Goal: Task Accomplishment & Management: Complete application form

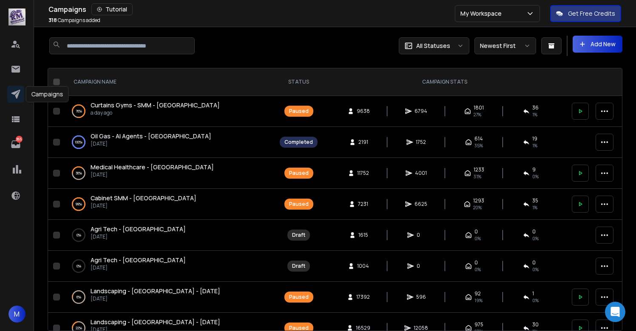
click at [591, 46] on button "Add New" at bounding box center [597, 44] width 50 height 17
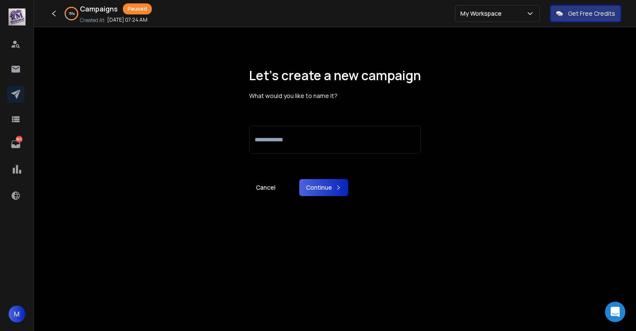
click at [319, 138] on input at bounding box center [335, 140] width 172 height 28
type input "**********"
click at [318, 190] on button "Continue" at bounding box center [323, 187] width 49 height 17
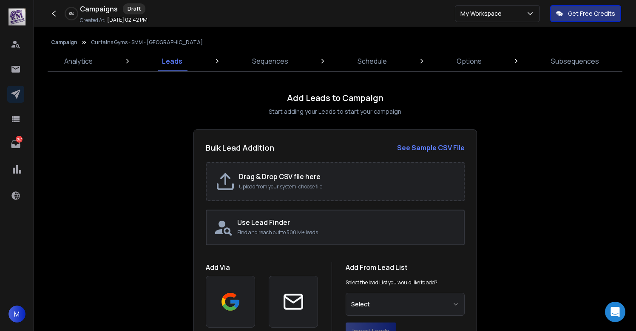
click at [293, 184] on p "Upload from your system, choose file" at bounding box center [347, 187] width 216 height 7
type input "**********"
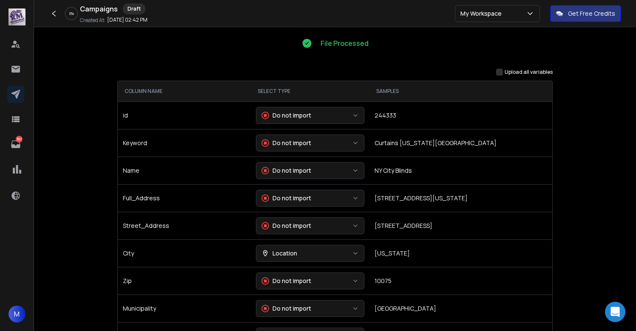
scroll to position [79, 0]
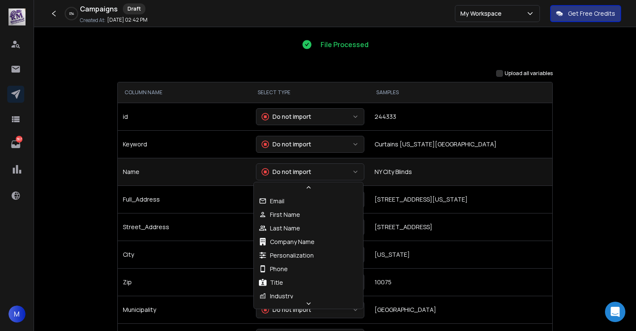
click at [326, 171] on button "Do not import" at bounding box center [310, 172] width 108 height 17
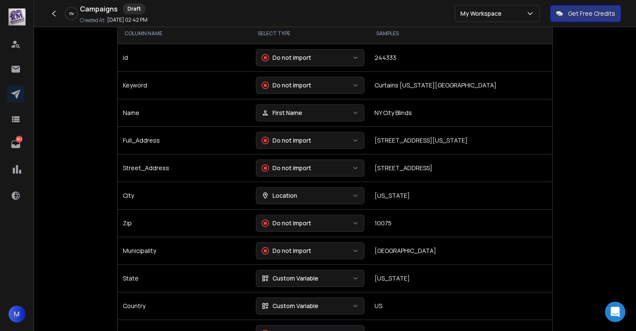
scroll to position [140, 0]
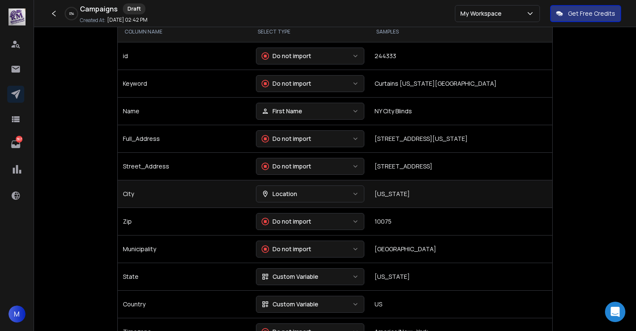
click at [297, 199] on button "Location" at bounding box center [310, 194] width 108 height 17
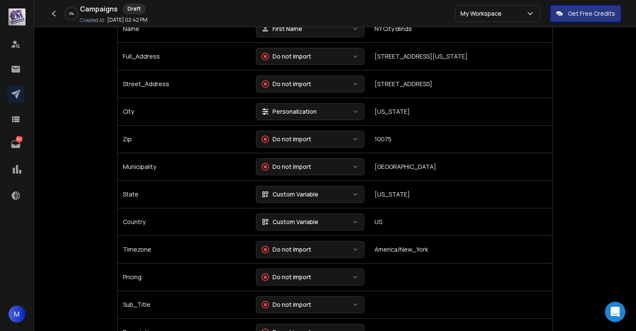
scroll to position [233, 0]
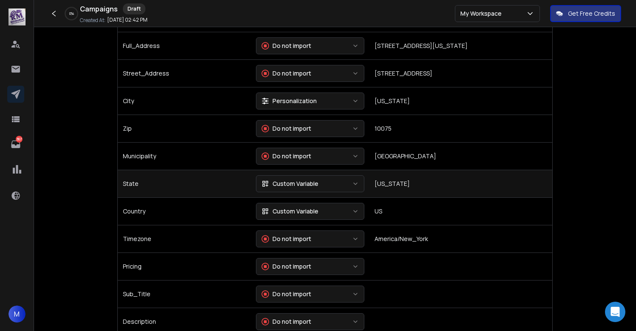
click at [321, 185] on button "Custom Variable" at bounding box center [310, 183] width 108 height 17
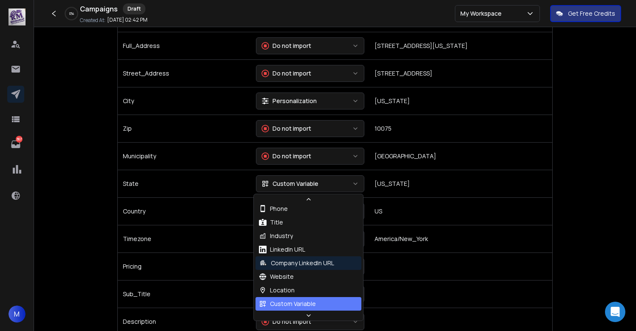
scroll to position [77, 0]
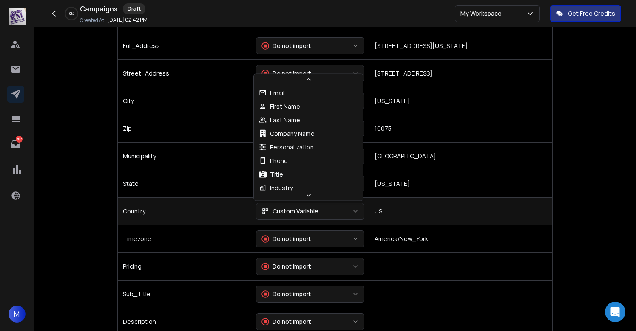
click at [297, 209] on div "Custom Variable" at bounding box center [289, 211] width 57 height 8
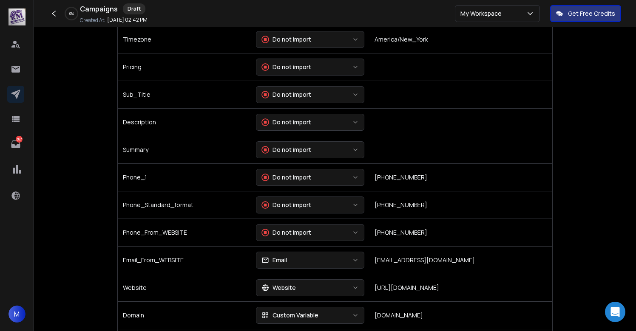
scroll to position [434, 0]
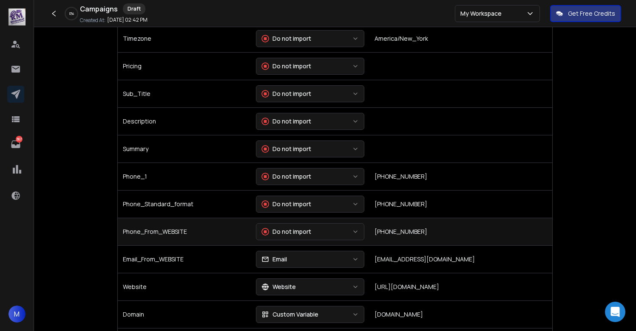
click at [291, 234] on div "Do not import" at bounding box center [286, 232] width 50 height 8
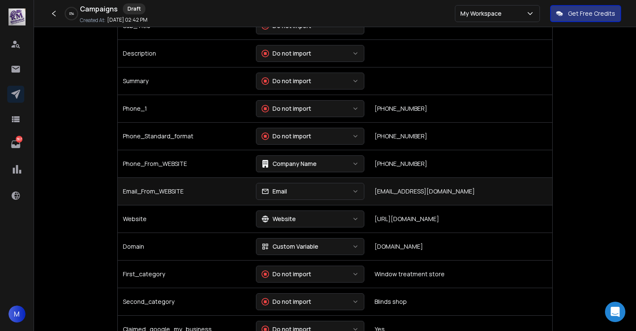
scroll to position [505, 0]
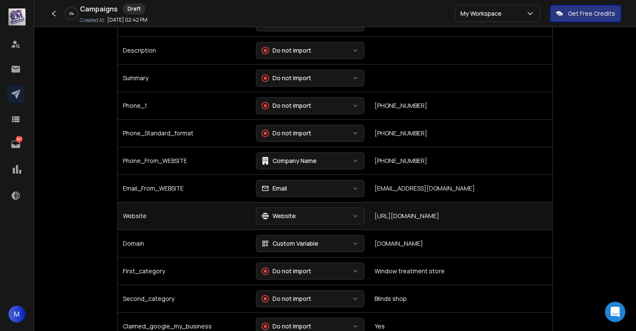
click at [306, 217] on button "Website" at bounding box center [310, 216] width 108 height 17
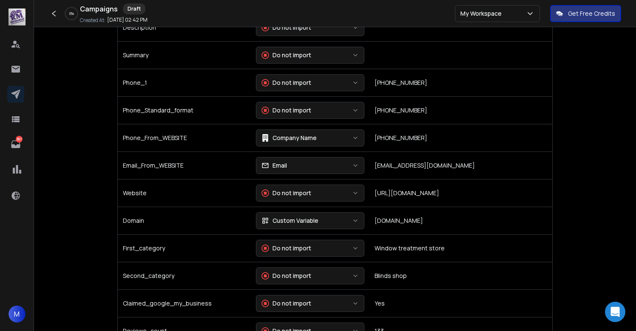
scroll to position [531, 0]
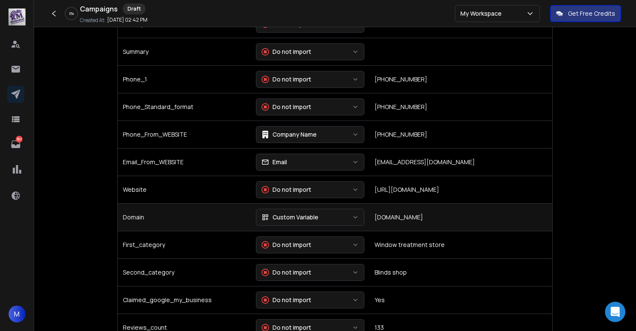
click at [293, 221] on div "Custom Variable" at bounding box center [289, 217] width 57 height 8
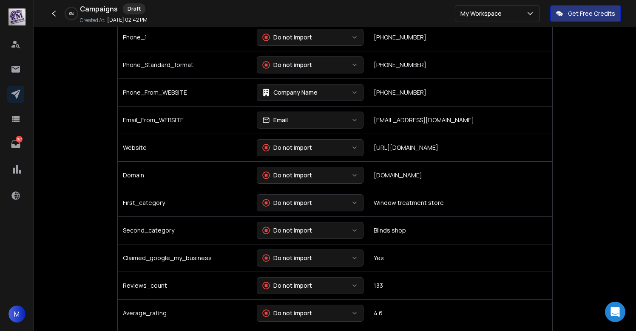
scroll to position [574, 0]
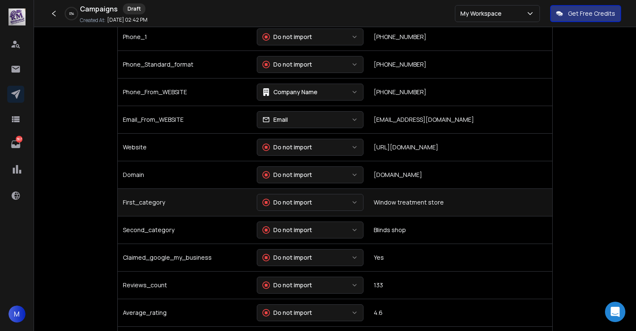
click at [295, 200] on div "Do not import" at bounding box center [287, 202] width 50 height 8
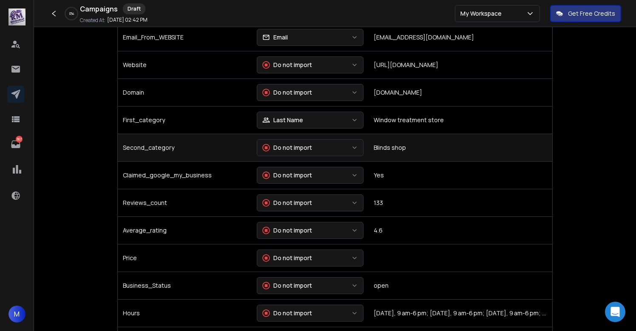
scroll to position [655, 0]
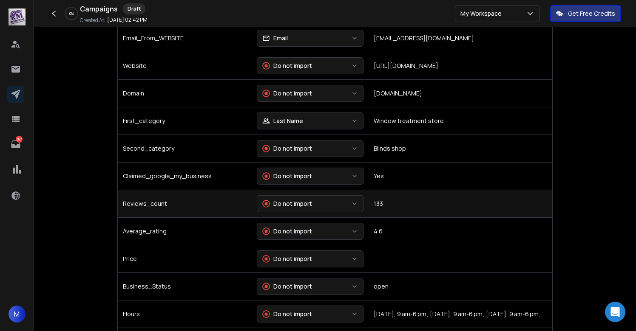
click at [291, 206] on div "Do not import" at bounding box center [287, 204] width 50 height 8
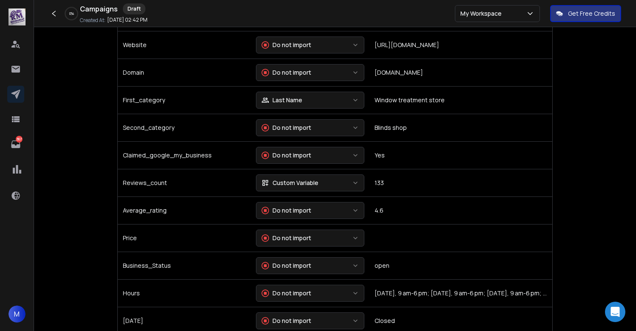
scroll to position [678, 0]
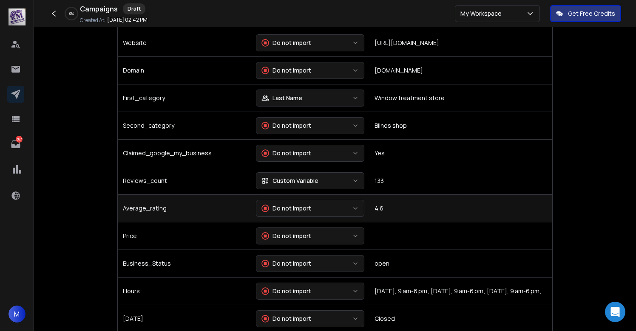
click at [290, 212] on button "Do not import" at bounding box center [310, 208] width 108 height 17
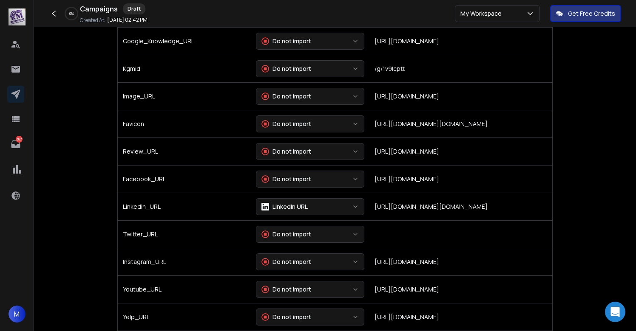
scroll to position [1368, 0]
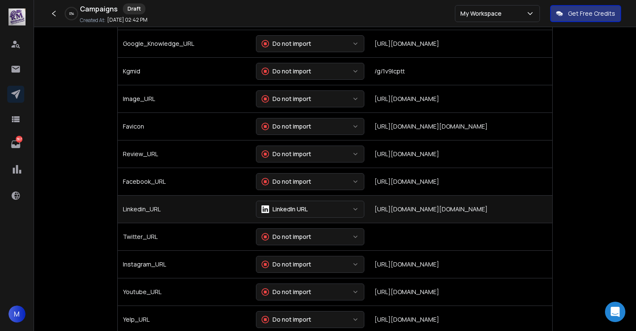
click at [326, 212] on button "LinkedIn URL" at bounding box center [310, 209] width 108 height 17
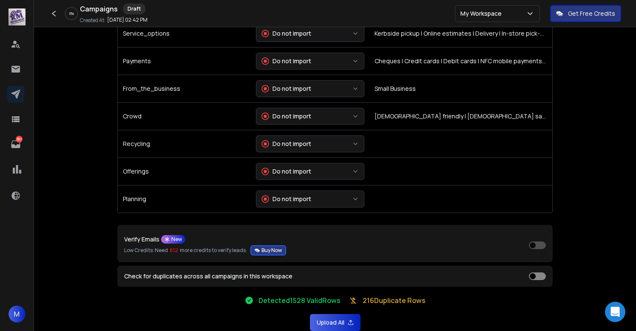
scroll to position [1833, 0]
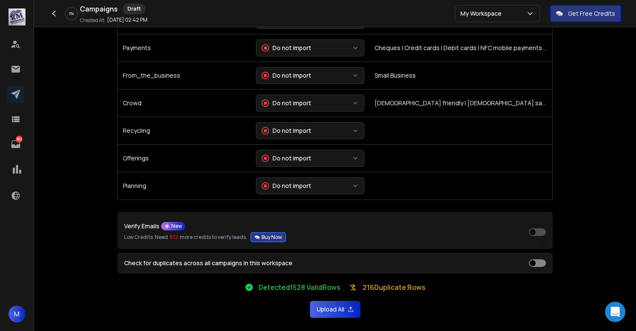
click at [339, 309] on button "Upload All" at bounding box center [335, 309] width 51 height 17
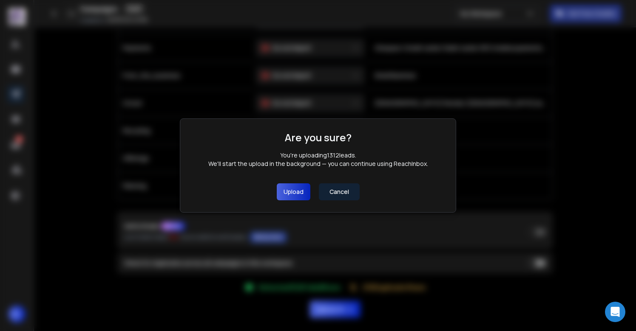
click at [294, 195] on button "Upload" at bounding box center [294, 192] width 34 height 17
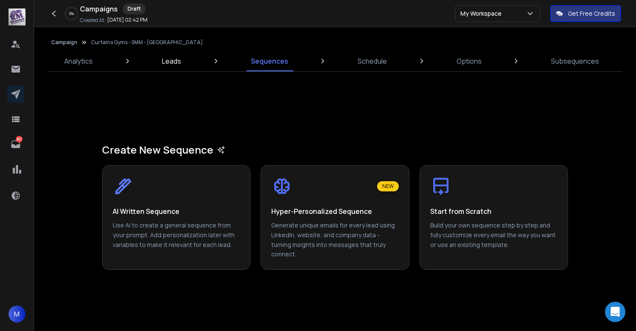
click at [165, 59] on p "Leads" at bounding box center [171, 61] width 19 height 10
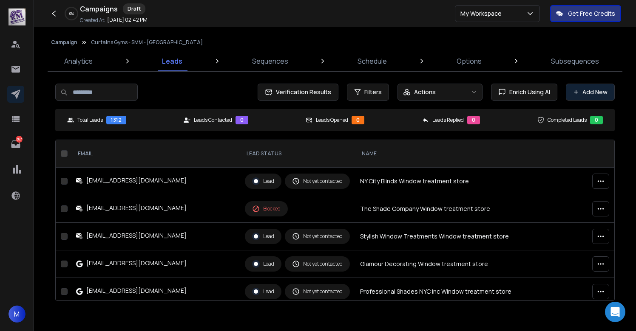
click at [588, 93] on button "Add New" at bounding box center [590, 92] width 49 height 17
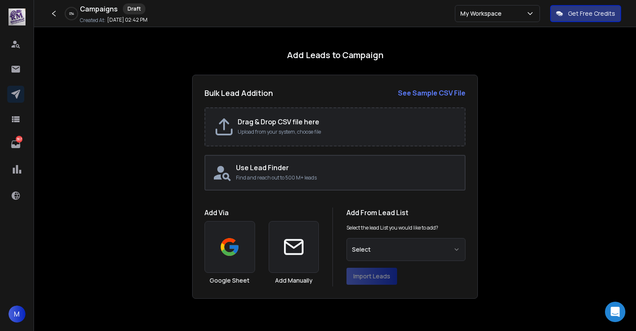
click at [307, 122] on h2 "Drag & Drop CSV file here" at bounding box center [347, 122] width 218 height 10
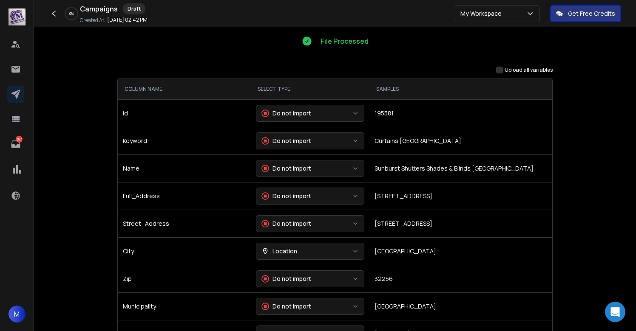
scroll to position [85, 0]
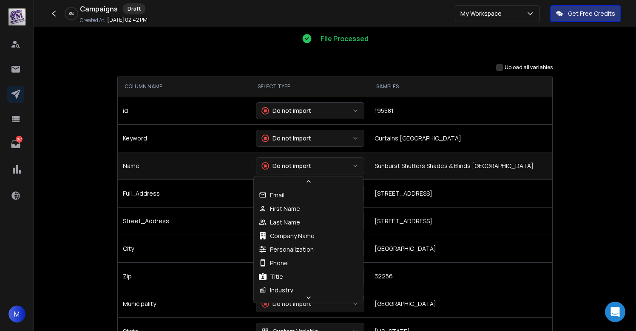
click at [325, 167] on button "Do not import" at bounding box center [310, 166] width 108 height 17
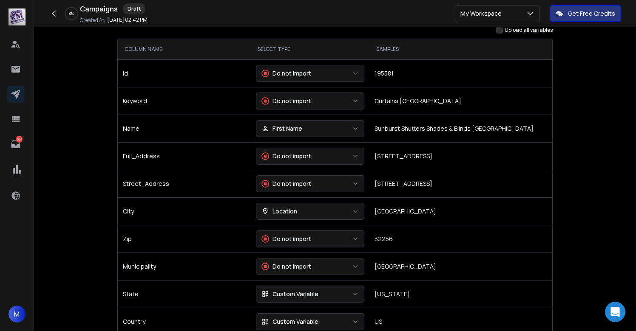
scroll to position [124, 0]
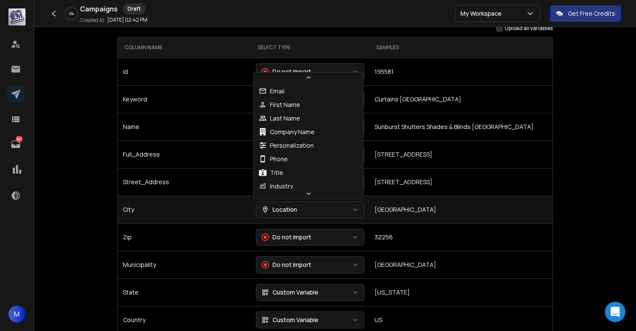
click at [300, 208] on button "Location" at bounding box center [310, 209] width 108 height 17
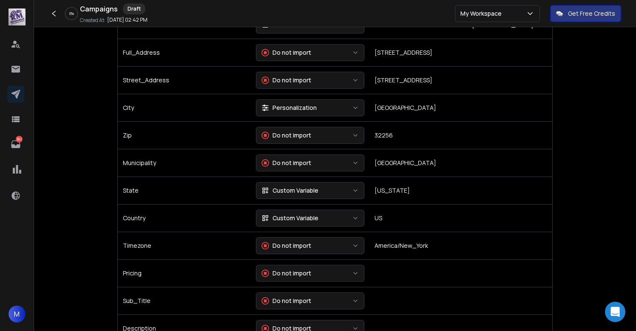
scroll to position [227, 0]
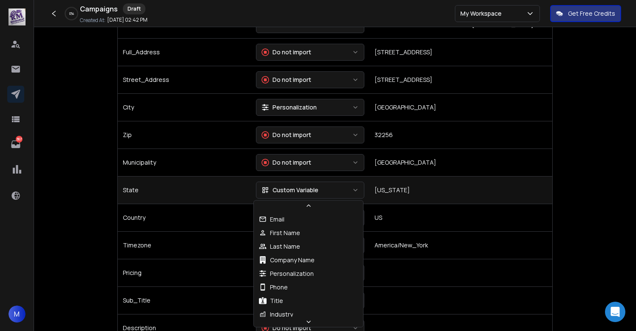
click at [278, 195] on button "Custom Variable" at bounding box center [310, 190] width 108 height 17
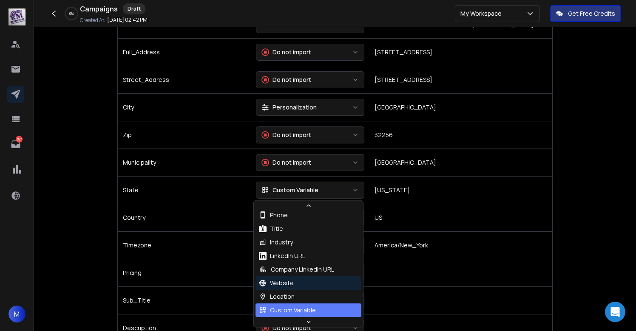
scroll to position [77, 0]
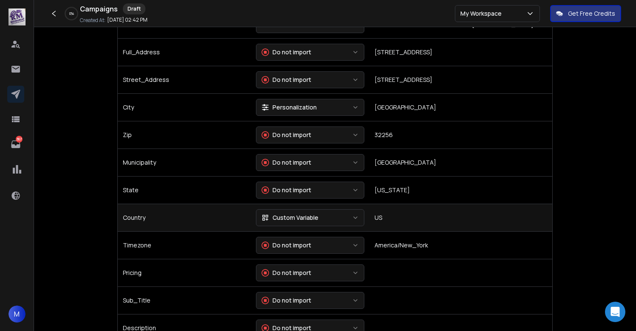
click at [296, 223] on button "Custom Variable" at bounding box center [310, 217] width 108 height 17
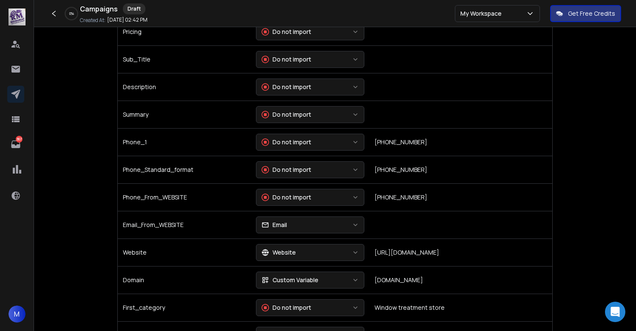
scroll to position [474, 0]
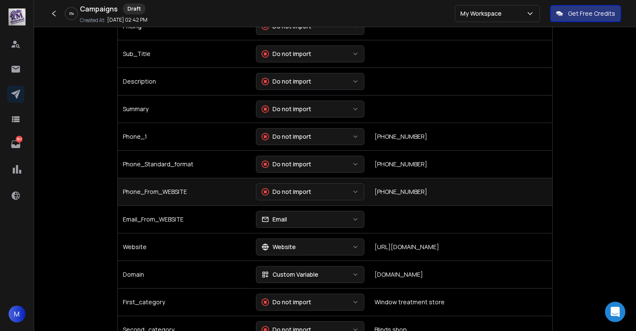
click at [294, 194] on div "Do not import" at bounding box center [286, 192] width 50 height 8
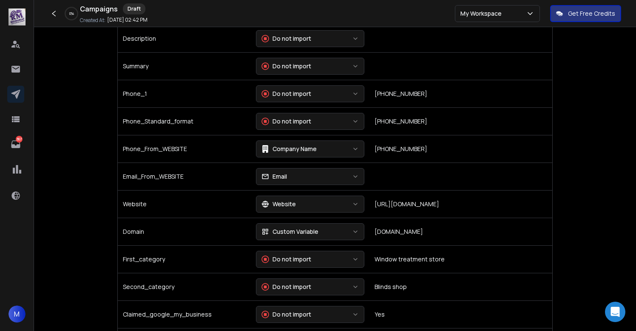
scroll to position [516, 0]
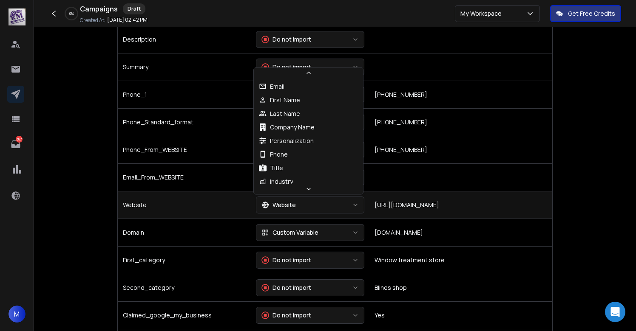
click at [303, 201] on button "Website" at bounding box center [310, 205] width 108 height 17
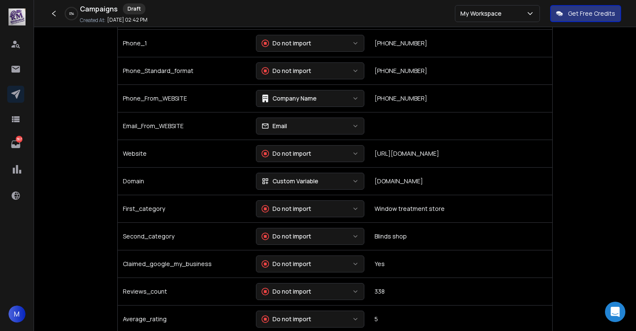
scroll to position [571, 0]
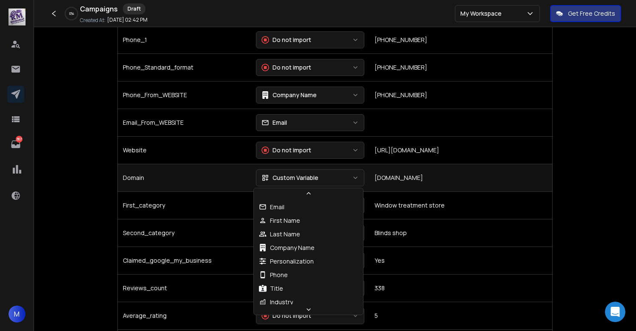
click at [301, 180] on div "Custom Variable" at bounding box center [289, 178] width 57 height 8
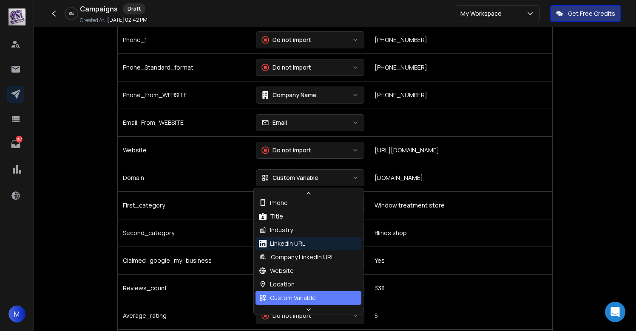
scroll to position [77, 0]
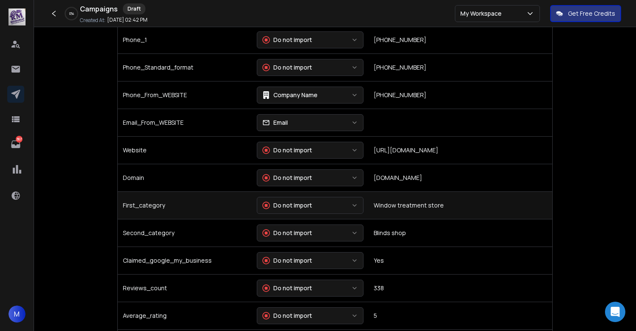
click at [285, 206] on div "Do not import" at bounding box center [287, 205] width 50 height 8
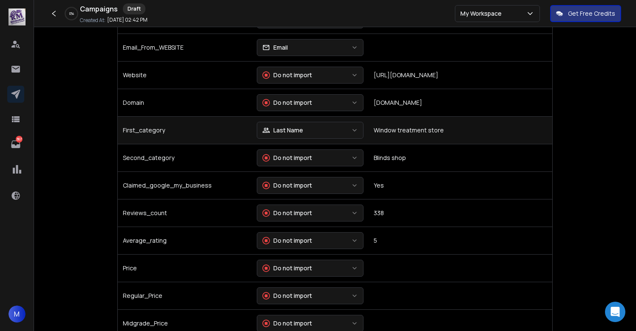
scroll to position [651, 0]
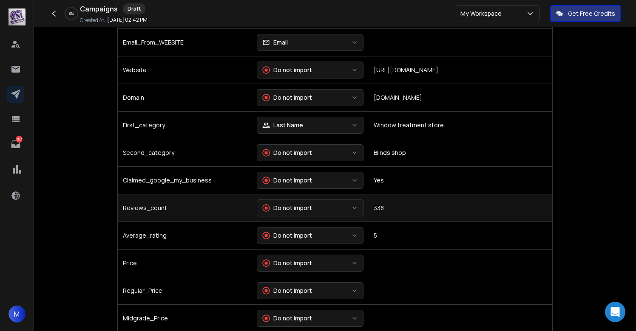
click at [332, 204] on button "Do not import" at bounding box center [310, 208] width 107 height 17
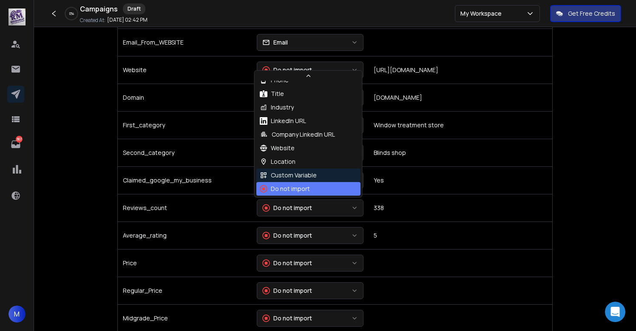
scroll to position [77, 0]
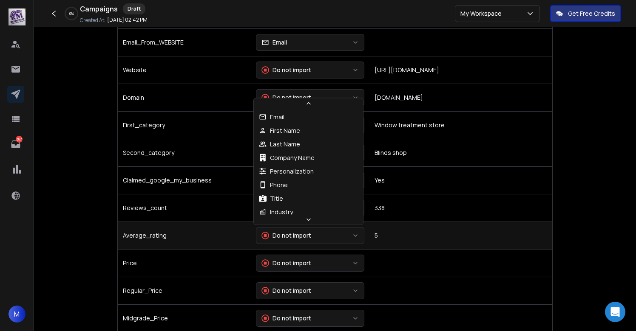
click at [294, 234] on div "Do not import" at bounding box center [286, 236] width 50 height 8
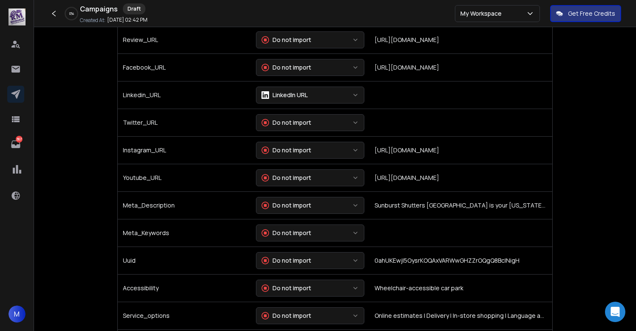
scroll to position [1596, 0]
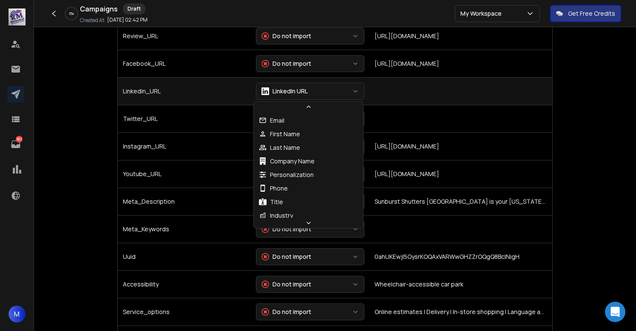
click at [291, 91] on div "LinkedIn URL" at bounding box center [284, 91] width 46 height 8
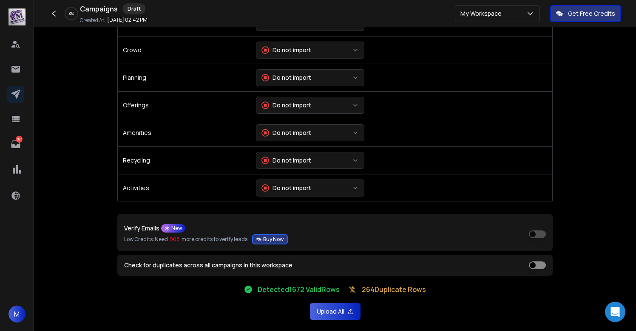
scroll to position [1971, 0]
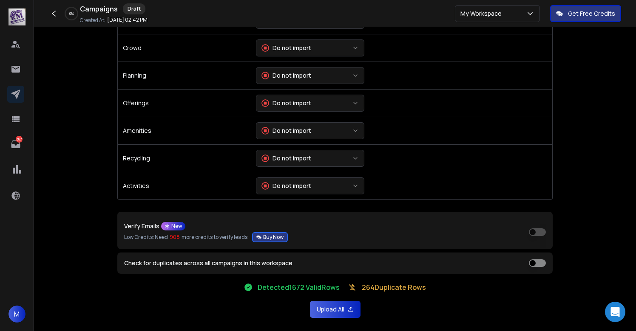
click at [325, 307] on button "Upload All" at bounding box center [335, 309] width 51 height 17
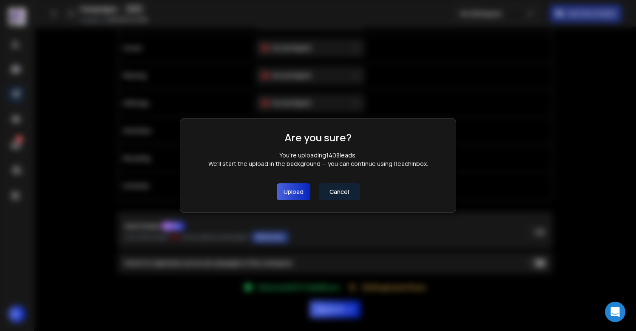
click at [296, 197] on button "Upload" at bounding box center [294, 192] width 34 height 17
